Goal: Browse casually

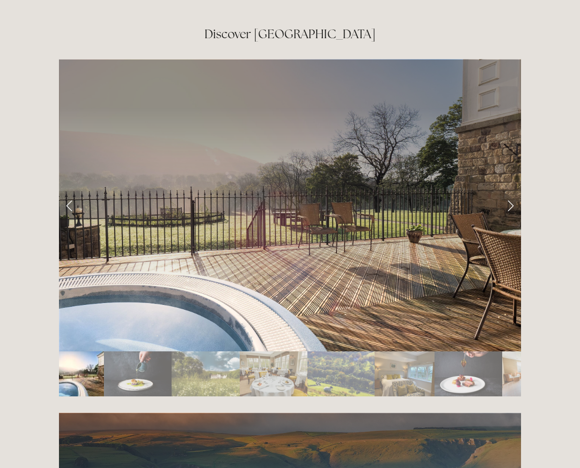
scroll to position [1654, 0]
click at [512, 190] on link "Next Slide" at bounding box center [510, 204] width 21 height 29
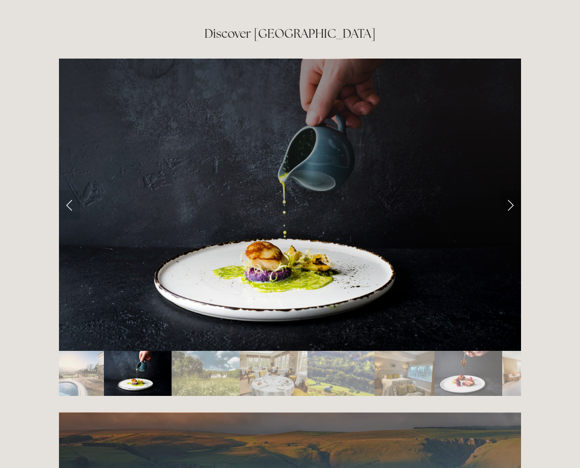
click at [512, 190] on link "Next Slide" at bounding box center [510, 204] width 21 height 29
click at [509, 190] on link "Next Slide" at bounding box center [510, 204] width 21 height 29
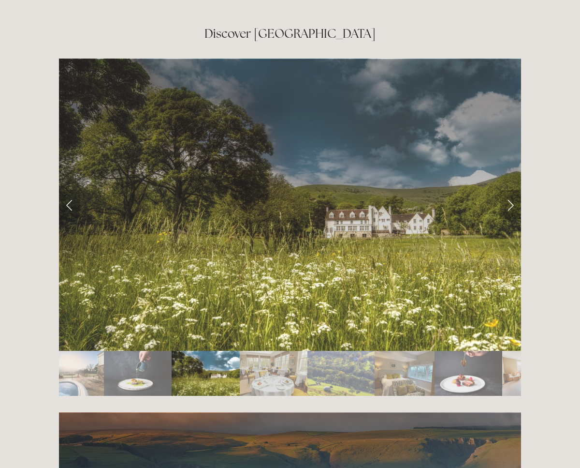
click at [509, 190] on link "Next Slide" at bounding box center [510, 204] width 21 height 29
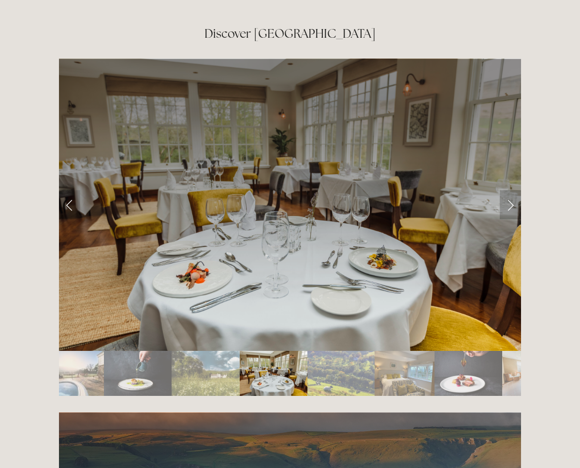
click at [509, 190] on link "Next Slide" at bounding box center [510, 204] width 21 height 29
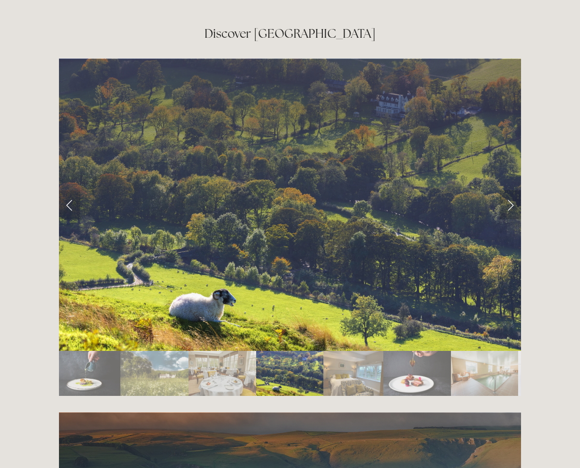
click at [509, 190] on link "Next Slide" at bounding box center [510, 204] width 21 height 29
click at [511, 190] on link "Next Slide" at bounding box center [510, 204] width 21 height 29
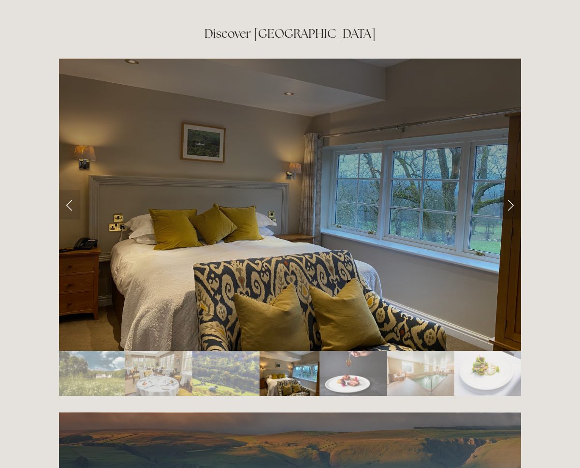
click at [511, 190] on link "Next Slide" at bounding box center [510, 204] width 21 height 29
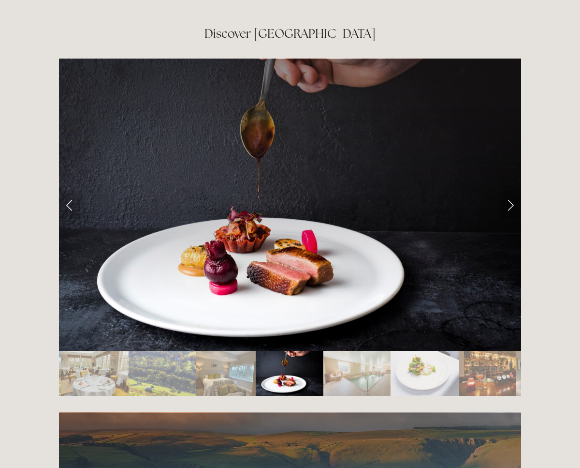
click at [511, 190] on link "Next Slide" at bounding box center [510, 204] width 21 height 29
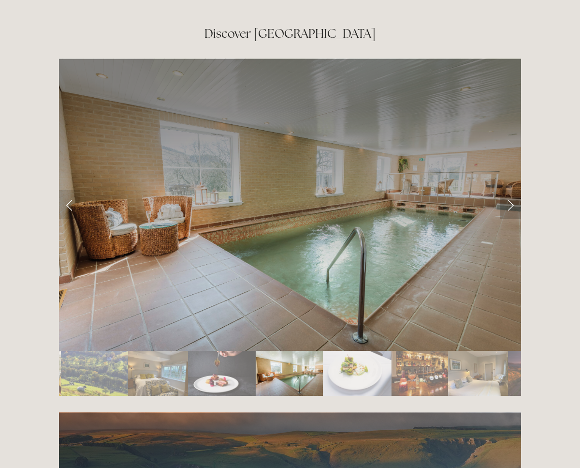
click at [511, 190] on link "Next Slide" at bounding box center [510, 204] width 21 height 29
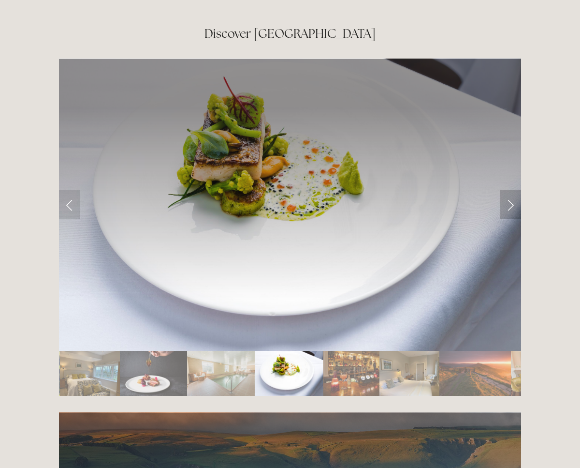
click at [511, 190] on link "Next Slide" at bounding box center [510, 204] width 21 height 29
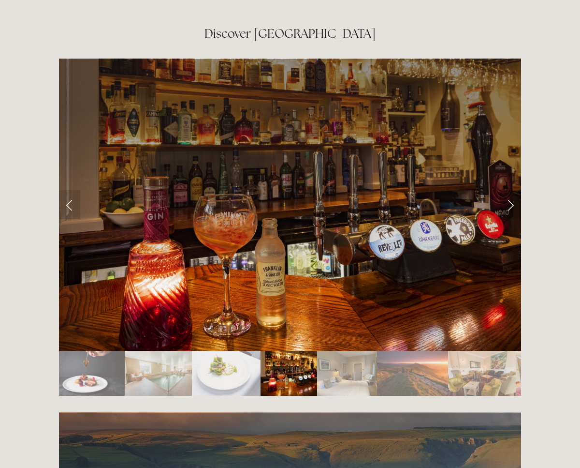
click at [511, 190] on link "Next Slide" at bounding box center [510, 204] width 21 height 29
click at [512, 190] on link "Next Slide" at bounding box center [510, 204] width 21 height 29
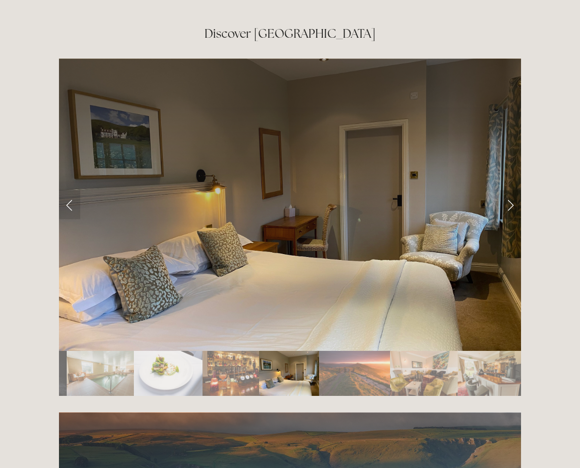
click at [512, 190] on link "Next Slide" at bounding box center [510, 204] width 21 height 29
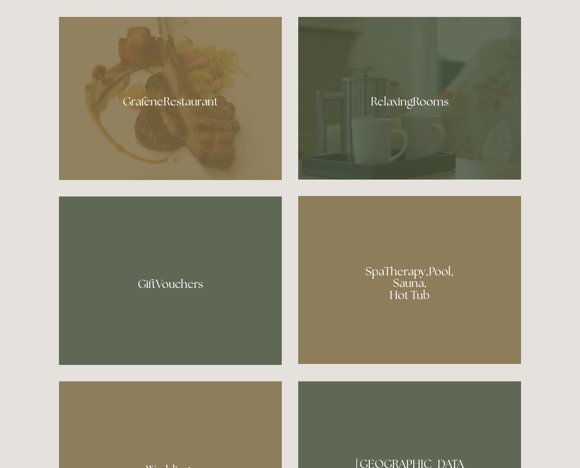
scroll to position [378, 0]
